Goal: Share content

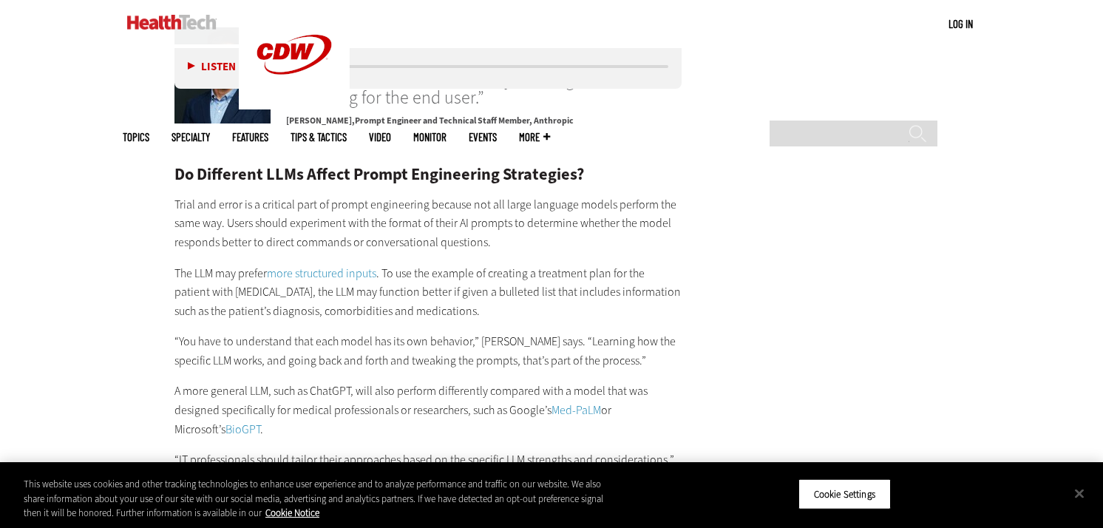
scroll to position [2454, 0]
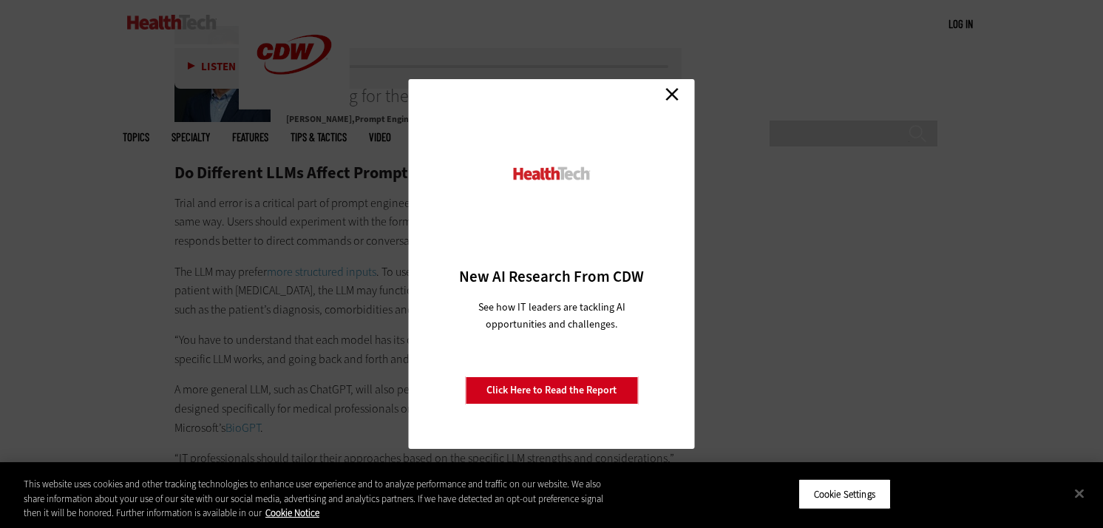
click at [678, 96] on link "Close" at bounding box center [672, 94] width 22 height 22
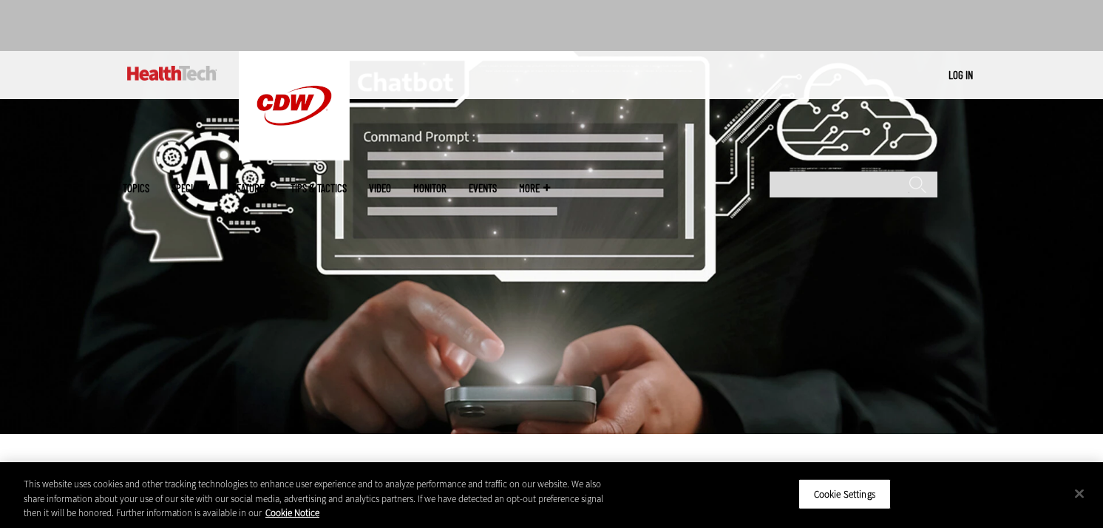
scroll to position [106, 0]
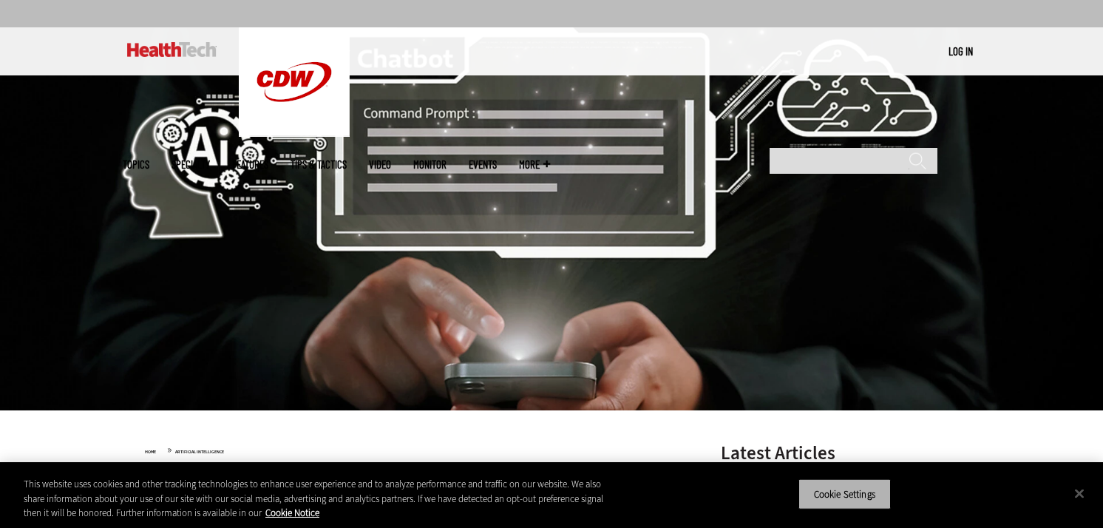
click at [843, 495] on button "Cookie Settings" at bounding box center [845, 493] width 92 height 31
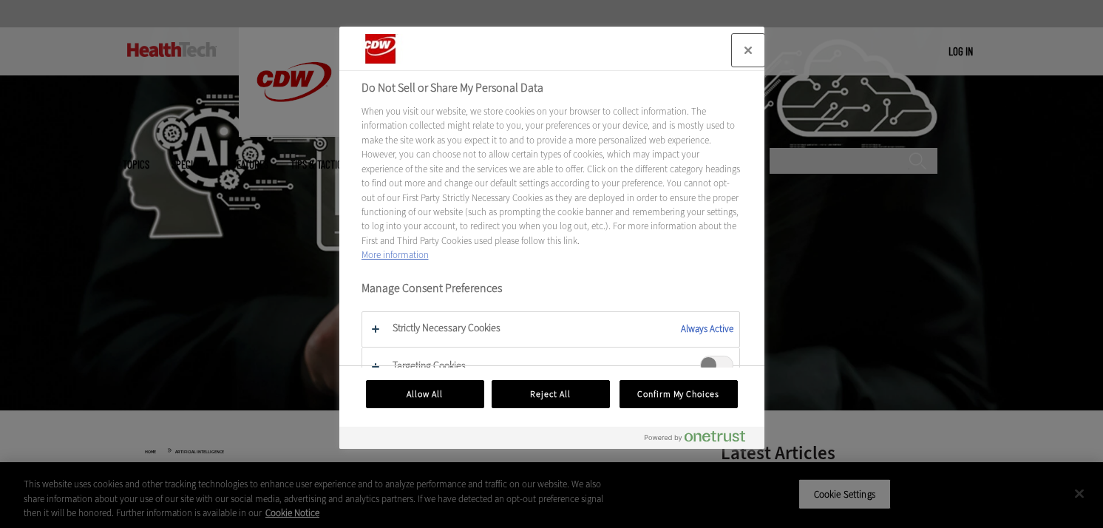
click at [744, 47] on button "Close" at bounding box center [748, 50] width 33 height 33
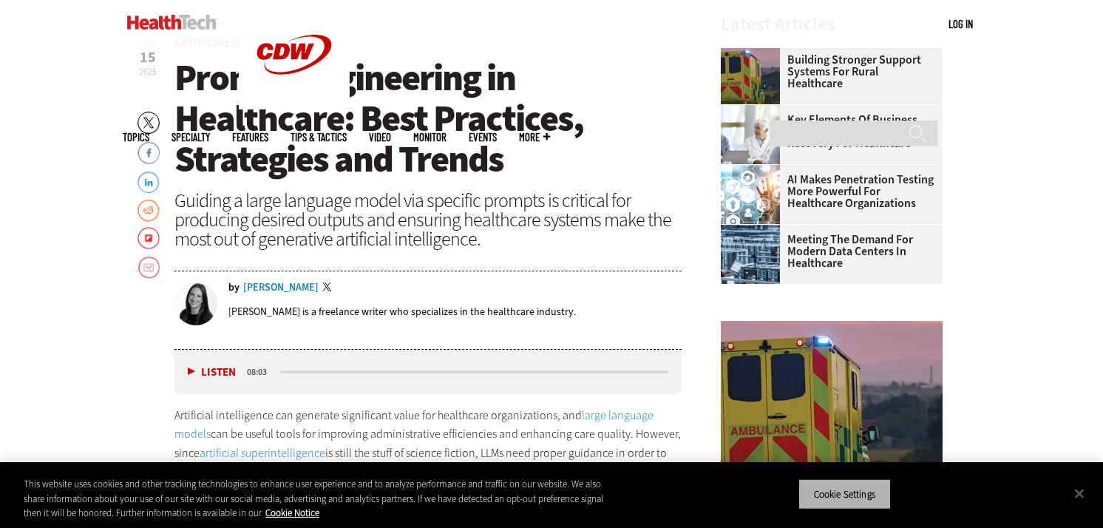
scroll to position [537, 0]
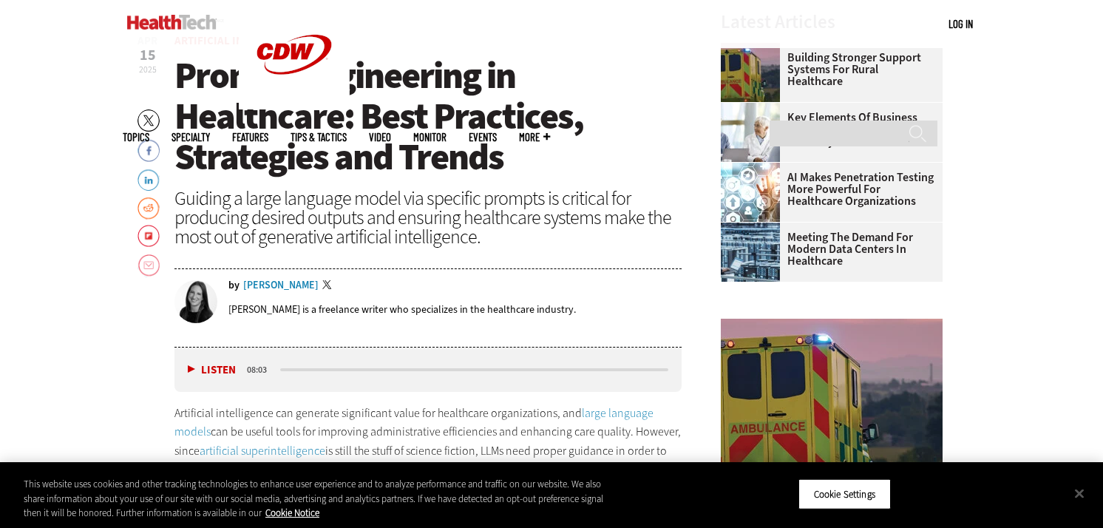
click at [150, 264] on link "Email" at bounding box center [149, 266] width 22 height 24
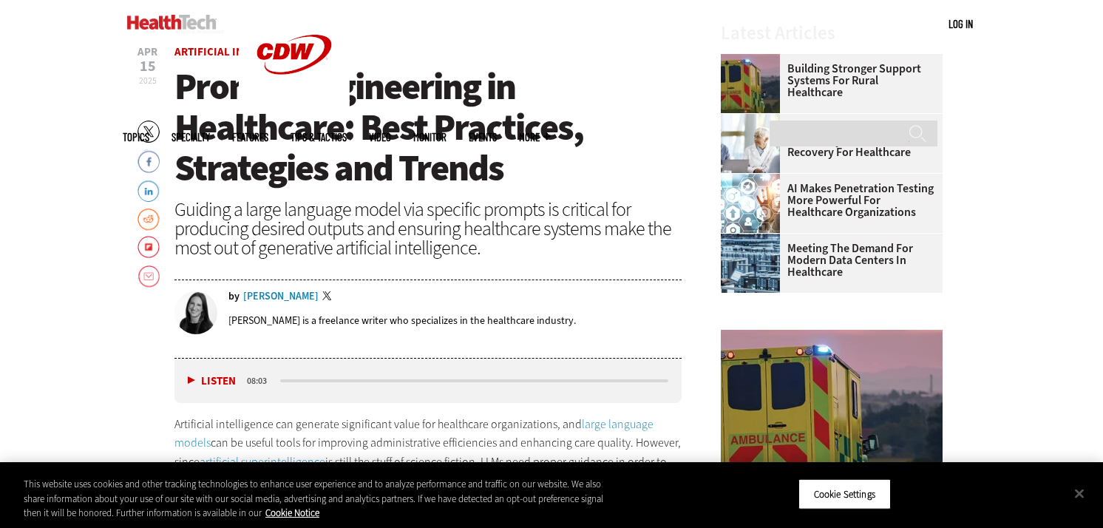
scroll to position [527, 0]
